Goal: Information Seeking & Learning: Learn about a topic

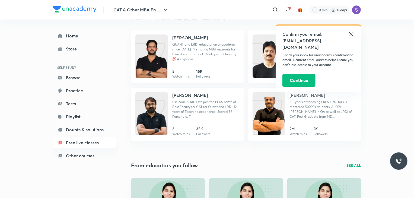
scroll to position [848, 0]
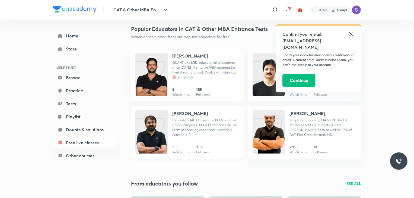
click at [201, 114] on h4 "[PERSON_NAME]" at bounding box center [190, 113] width 36 height 7
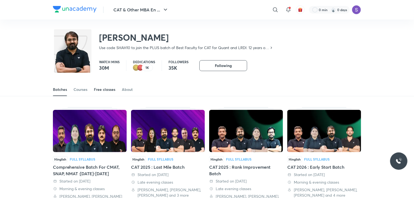
click at [100, 95] on link "Free classes" at bounding box center [104, 89] width 21 height 13
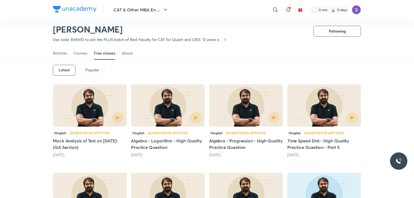
scroll to position [20, 0]
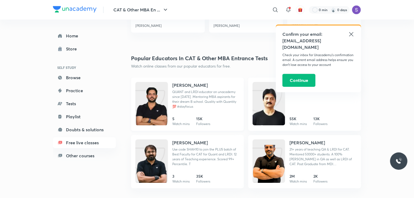
scroll to position [818, 0]
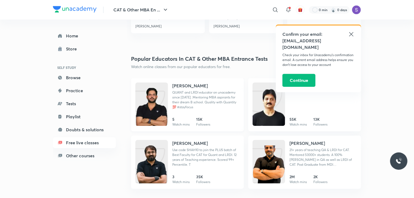
click at [180, 86] on h4 "[PERSON_NAME]" at bounding box center [190, 85] width 36 height 7
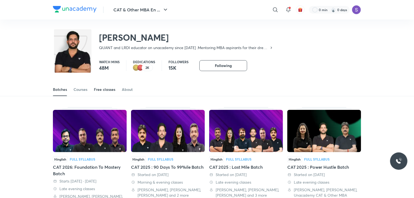
click at [109, 91] on div "Free classes" at bounding box center [104, 89] width 21 height 5
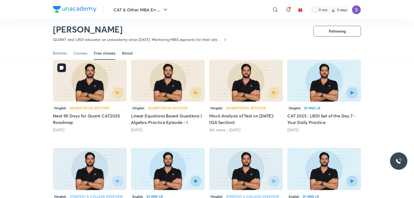
scroll to position [49, 0]
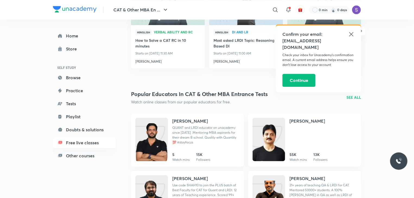
scroll to position [782, 0]
click at [301, 123] on h4 "[PERSON_NAME]" at bounding box center [308, 121] width 36 height 7
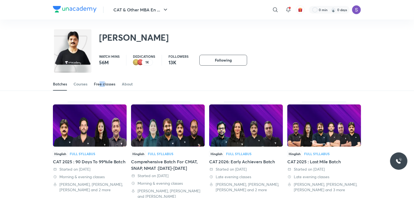
drag, startPoint x: 101, startPoint y: 77, endPoint x: 105, endPoint y: 84, distance: 8.1
click at [105, 84] on div "Batches Courses Free classes About" at bounding box center [207, 78] width 414 height 25
click at [105, 84] on div "Free classes" at bounding box center [104, 83] width 21 height 5
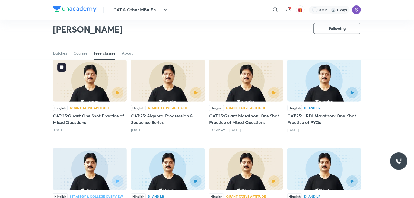
scroll to position [44, 0]
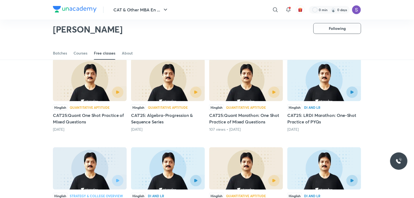
click at [21, 74] on div "Latest Popular Hinglish Quantitative Aptitude CAT'25:Quant One Shot Practice of…" at bounding box center [207, 190] width 414 height 319
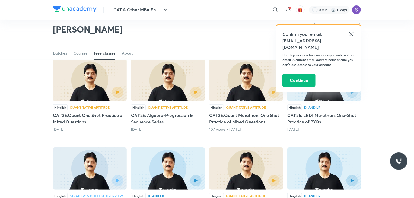
scroll to position [46, 0]
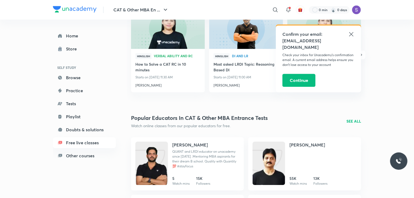
scroll to position [758, 0]
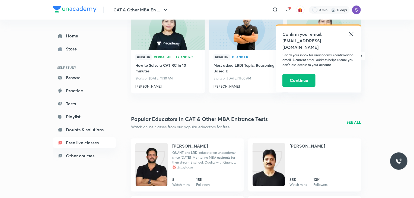
click at [352, 123] on p "SEE ALL" at bounding box center [354, 122] width 15 height 6
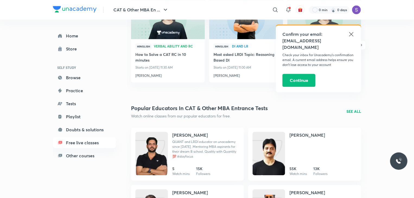
scroll to position [768, 0]
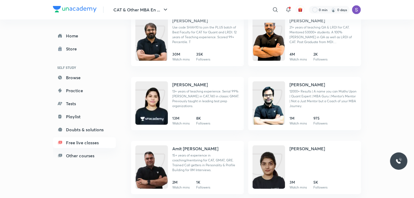
scroll to position [154, 0]
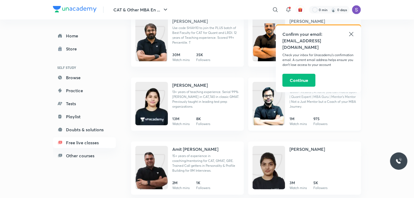
click at [308, 88] on h4 "[PERSON_NAME]" at bounding box center [308, 85] width 36 height 7
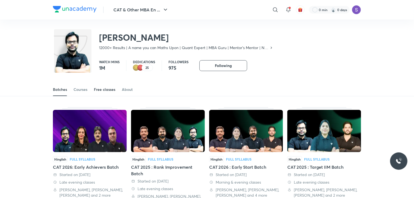
click at [106, 95] on link "Free classes" at bounding box center [104, 89] width 21 height 13
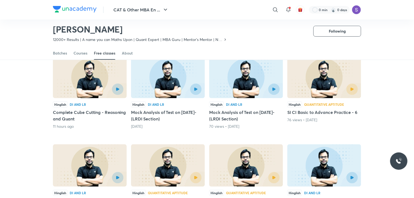
scroll to position [55, 0]
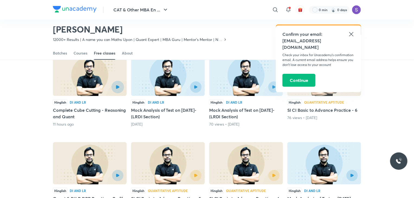
click at [114, 90] on button "button" at bounding box center [118, 87] width 12 height 12
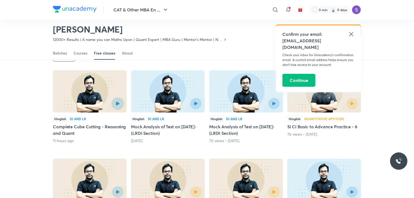
scroll to position [38, 0]
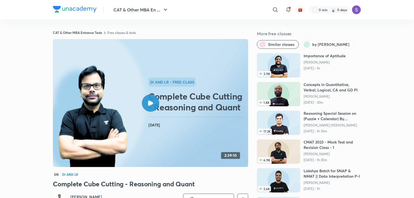
click at [154, 106] on div at bounding box center [150, 102] width 17 height 17
